Goal: Task Accomplishment & Management: Complete application form

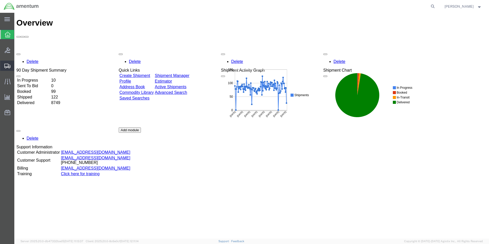
click at [0, 0] on span "Create Shipment" at bounding box center [0, 0] width 0 height 0
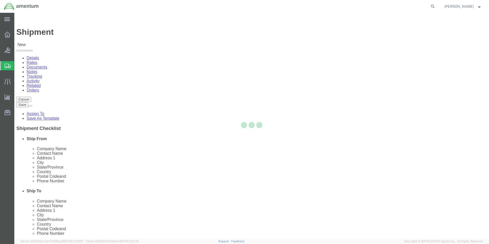
select select
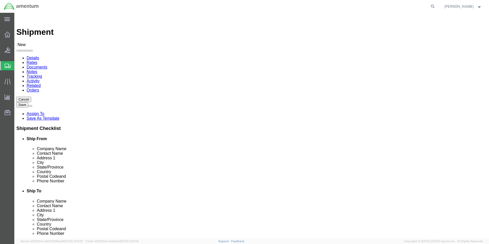
scroll to position [946, 0]
select select "49918"
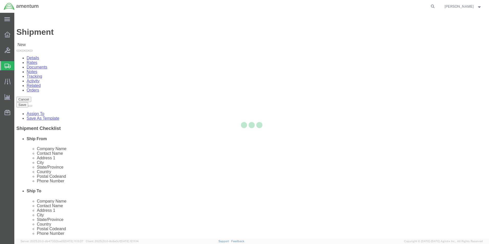
select select "WA"
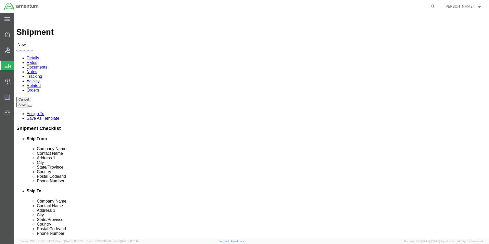
scroll to position [869, 0]
select select "69291"
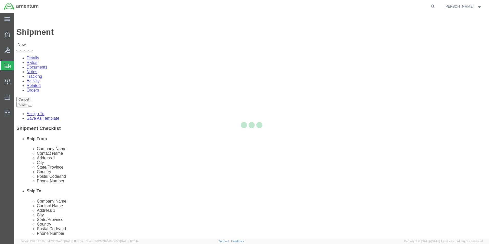
select select "[GEOGRAPHIC_DATA]"
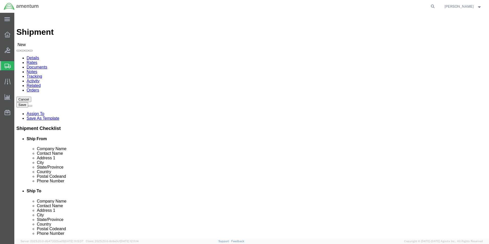
click input "text"
type input "[PERSON_NAME]"
type input "NASOC [DATE]"
click input "text"
type input "2103552809"
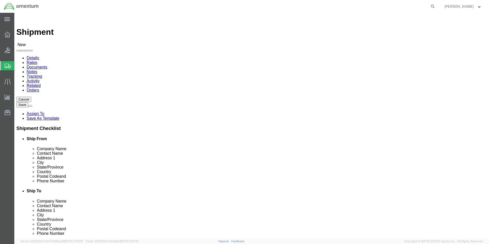
click input "text"
type input "[PERSON_NAME][EMAIL_ADDRESS][PERSON_NAME]"
click input "checkbox"
checkbox input "false"
click input "2103552809"
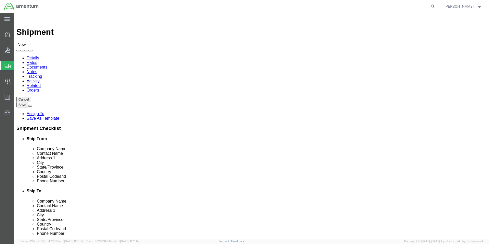
scroll to position [26, 0]
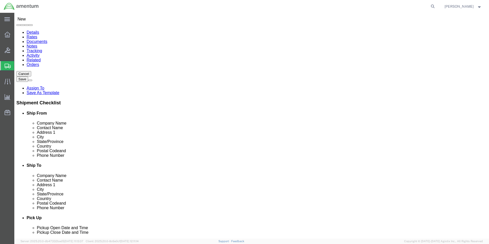
type input "[PHONE_NUMBER]"
click input "checkbox"
checkbox input "true"
click div "Location [GEOGRAPHIC_DATA][DATE] My Profile Location [PHONE_NUMBER] [PHONE_NUMB…"
click input "[PERSON_NAME][EMAIL_ADDRESS][PERSON_NAME]"
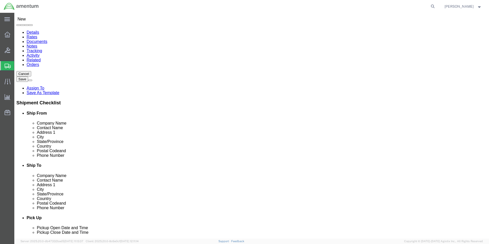
type input "[PERSON_NAME][EMAIL_ADDRESS][PERSON_NAME][DOMAIN_NAME]"
click div "ADDITIONAL INFORMATION"
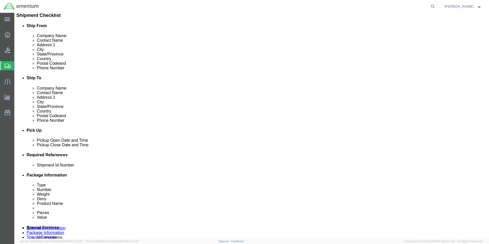
scroll to position [128, 0]
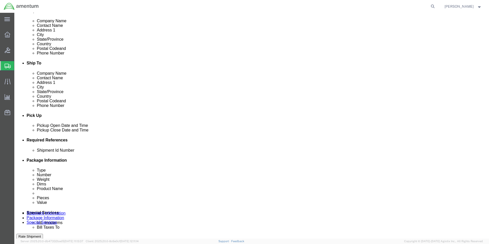
click div "[DATE] 7:00 AM"
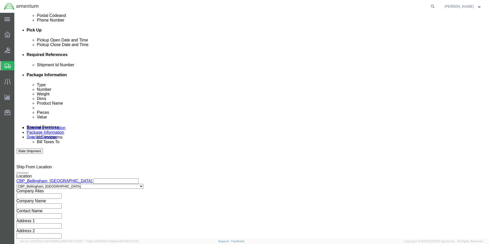
type input "9:00 AM"
click button "Apply"
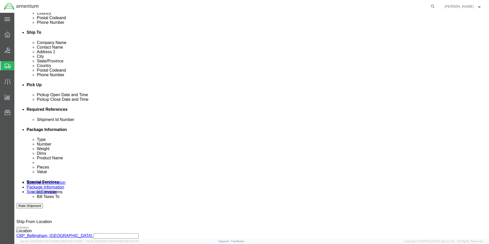
scroll to position [136, 0]
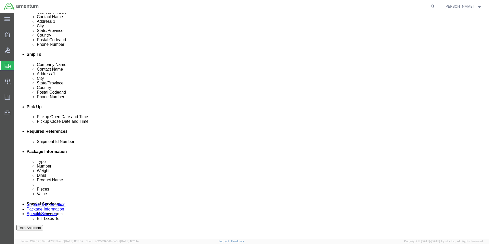
click div "[DATE] 10:00 AM"
type input "3:00 PM"
click button "Apply"
click input "text"
type input "w"
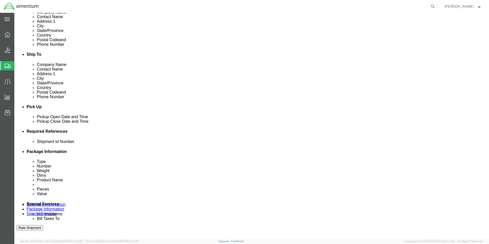
type input "WING BOLT & WASHER"
click button "Add reference"
click select "Select Account Type Activity ID Airline Appointment Number ASN Batch Request # …"
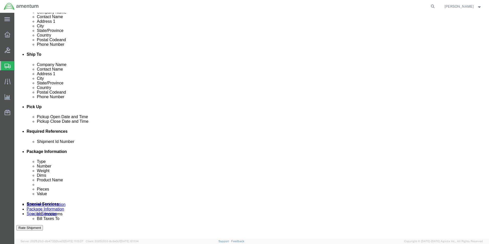
select select "CUSTREF"
click select "Select Account Type Activity ID Airline Appointment Number ASN Batch Request # …"
click input "text"
type input "579-008148 & 579-008151"
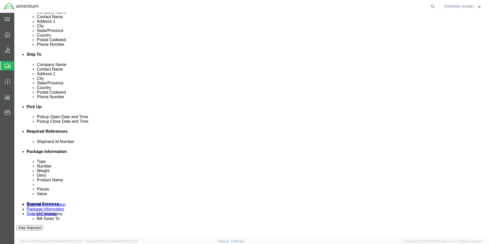
scroll to position [0, 0]
click select "Select Account Type Activity ID Airline Appointment Number ASN Batch Request # …"
select select "PROJNUM"
click select "Select Account Type Activity ID Airline Appointment Number ASN Batch Request # …"
click input "text"
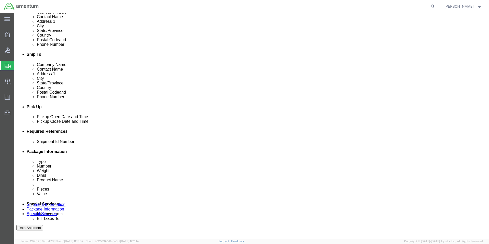
scroll to position [0, 9]
type input "6118.04.03.2219.000.WBE.0000"
click select "Select Account Type Activity ID Airline Appointment Number ASN Batch Request # …"
select select "DEPT"
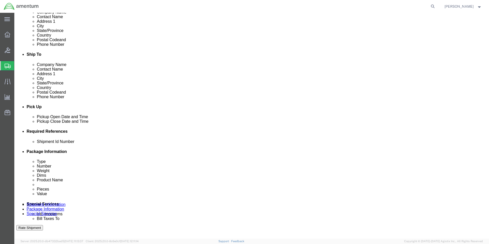
click select "Select Account Type Activity ID Airline Appointment Number ASN Batch Request # …"
click input "text"
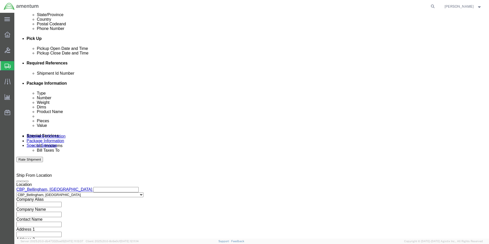
scroll to position [223, 0]
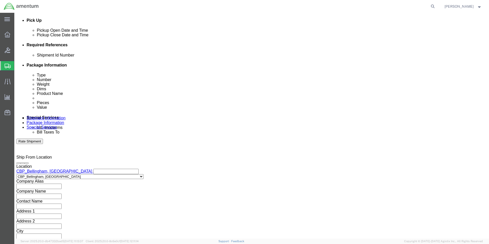
type input "CBP"
click button "Continue"
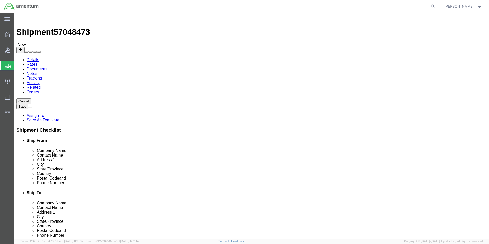
click select "Select BCK Boxes Bale(s) Basket(s) Bolt(s) Bottle(s) Buckets Bulk Bundle(s) Can…"
select select "SBX"
click select "Select BCK Boxes Bale(s) Basket(s) Bolt(s) Bottle(s) Buckets Bulk Bundle(s) Can…"
type input "12.25"
type input "11.00"
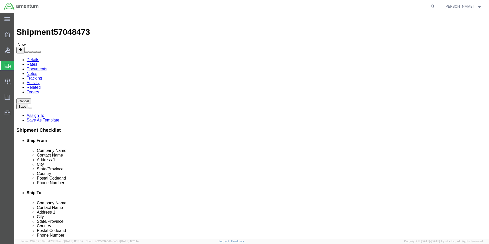
type input "1.50"
click input "0.00"
type input "3.00"
click link "Add Content"
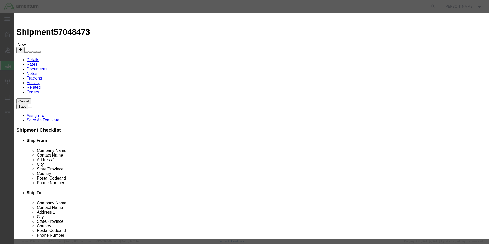
click input "text"
type input "WASHER & WING BOLT"
click input "0"
type input "4"
click input "text"
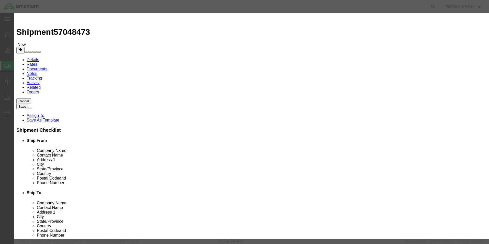
type input "175.00"
click button "Save & Close"
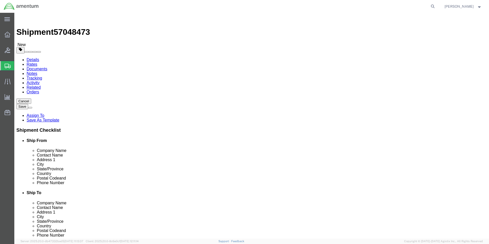
click button "Rate Shipment"
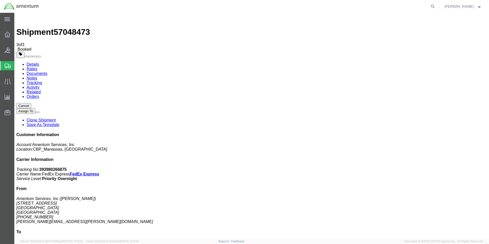
click at [33, 62] on link "Details" at bounding box center [33, 64] width 13 height 4
click link "Schedule pickup request"
click link "Documents"
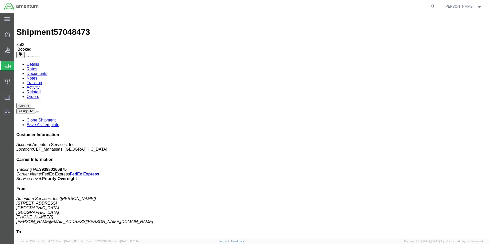
click at [35, 62] on link "Details" at bounding box center [33, 64] width 13 height 4
